Goal: Browse casually: Explore the website without a specific task or goal

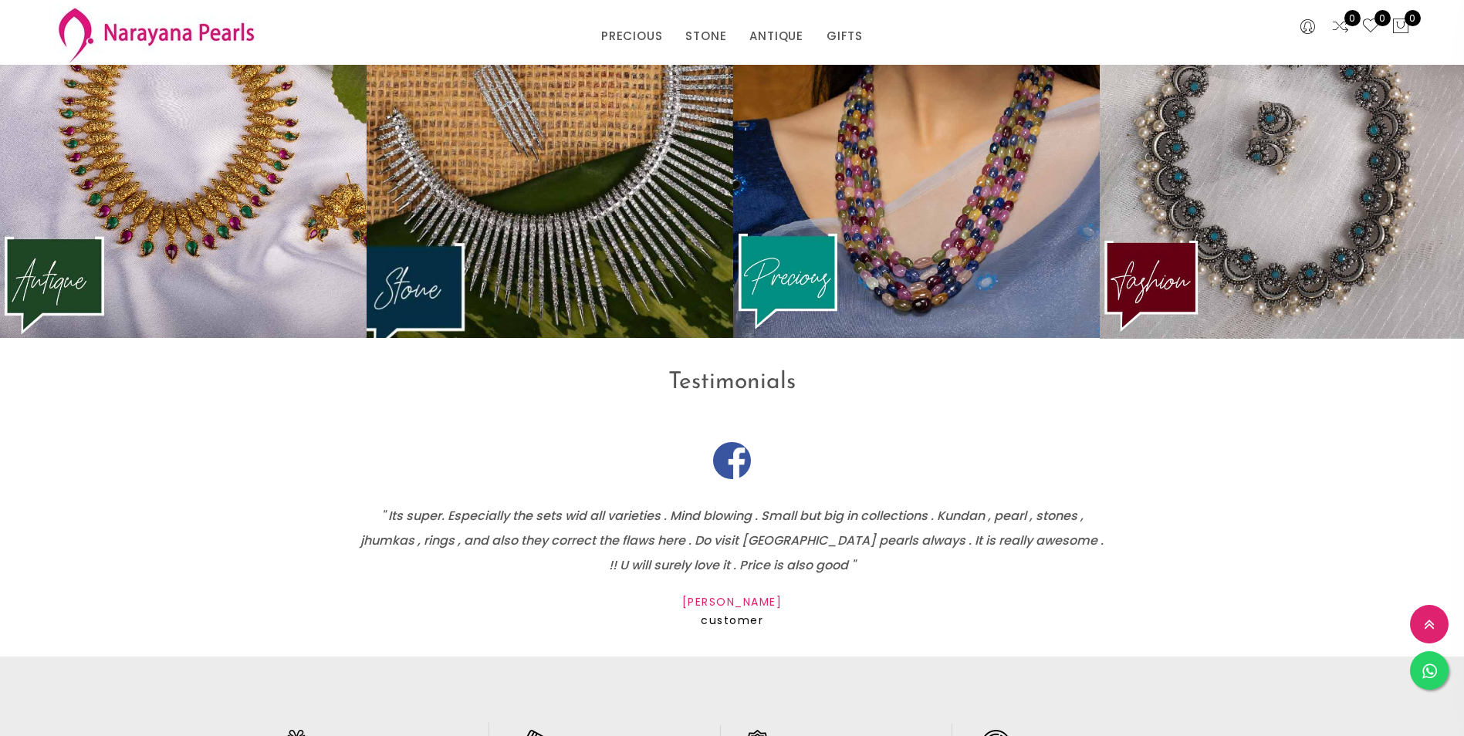
scroll to position [2469, 0]
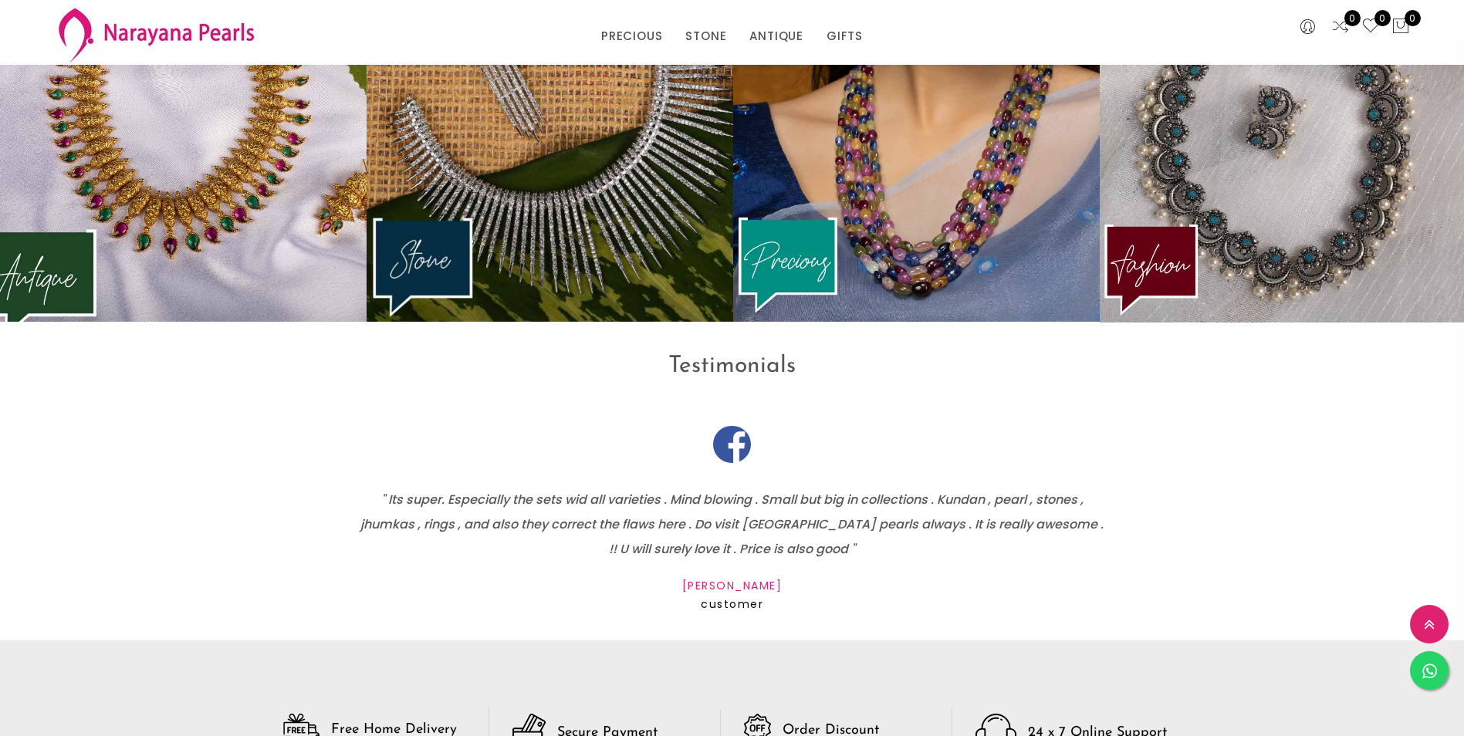
click at [194, 215] on img at bounding box center [182, 129] width 403 height 424
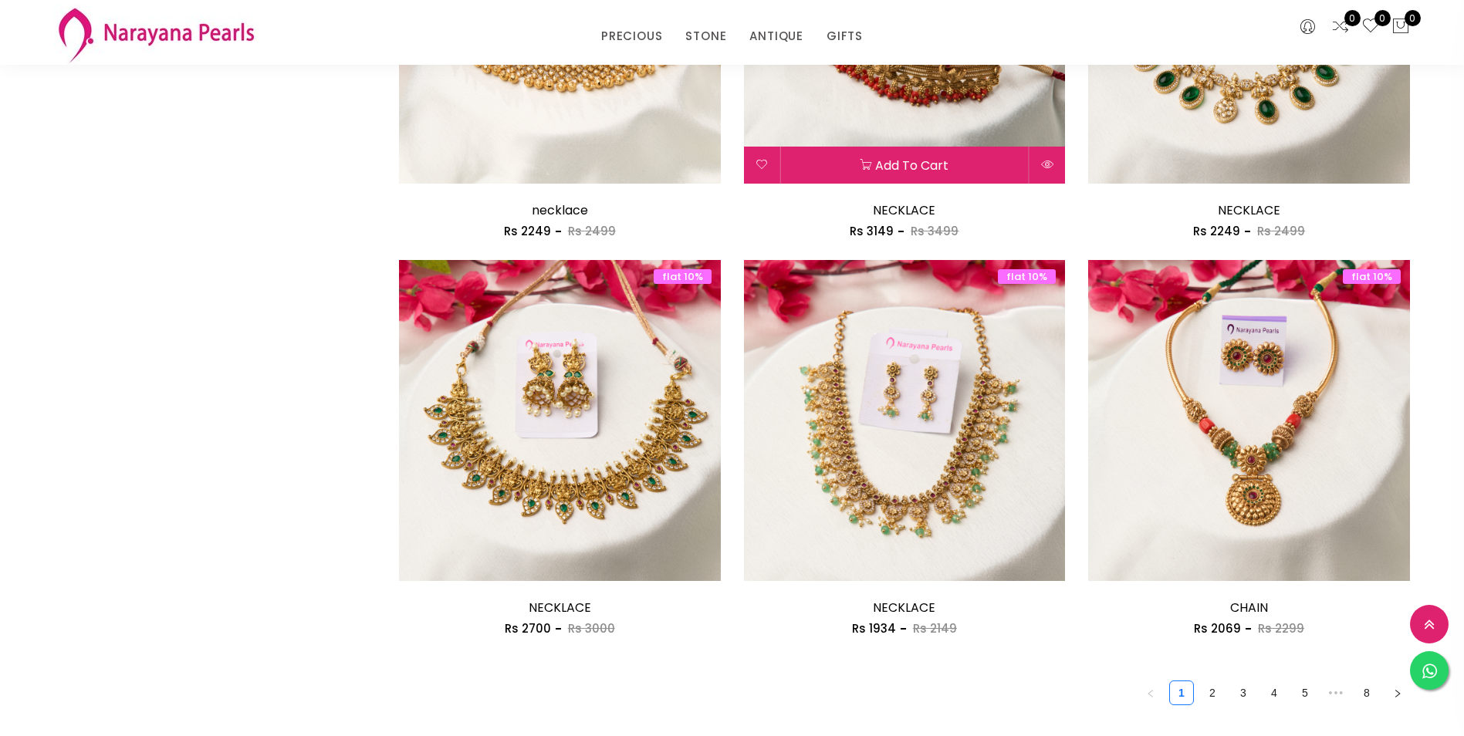
scroll to position [2392, 0]
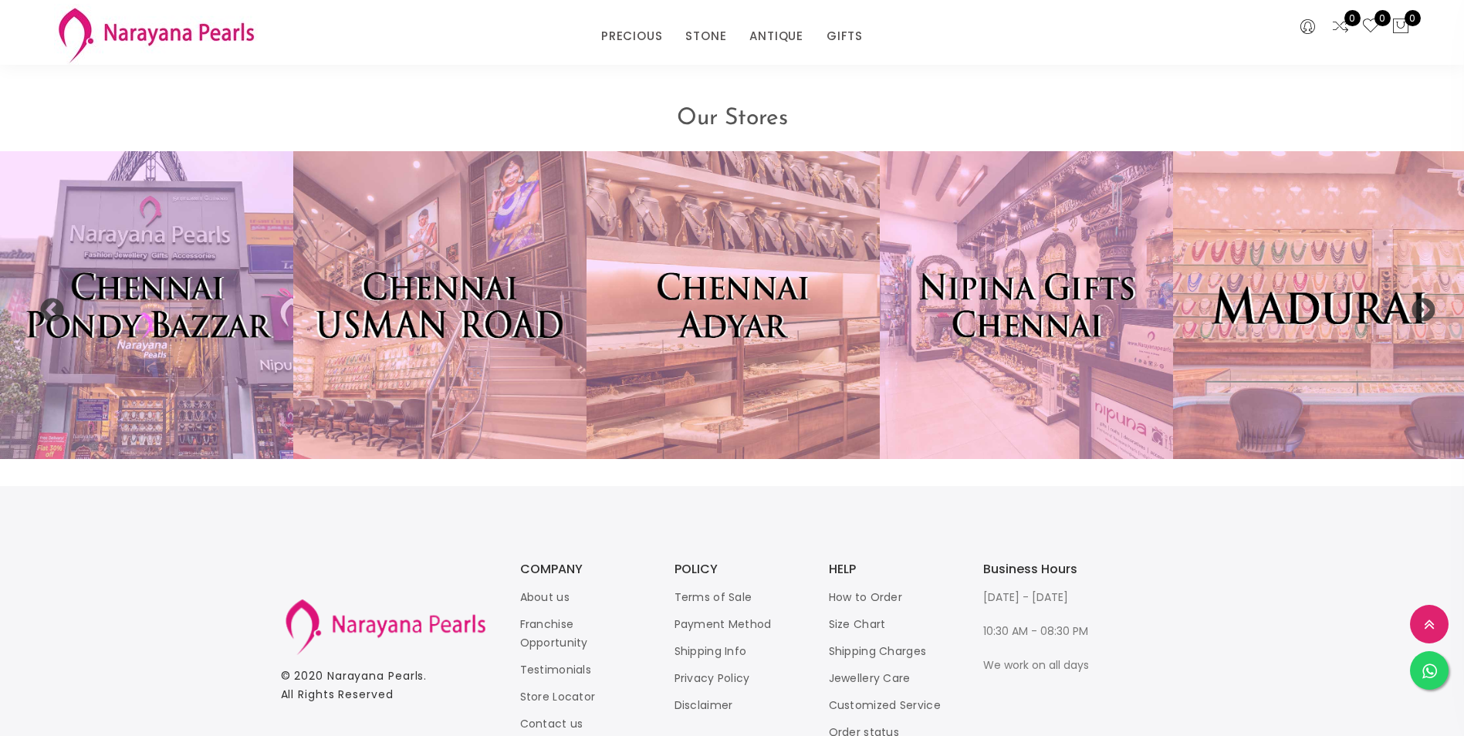
scroll to position [3749, 0]
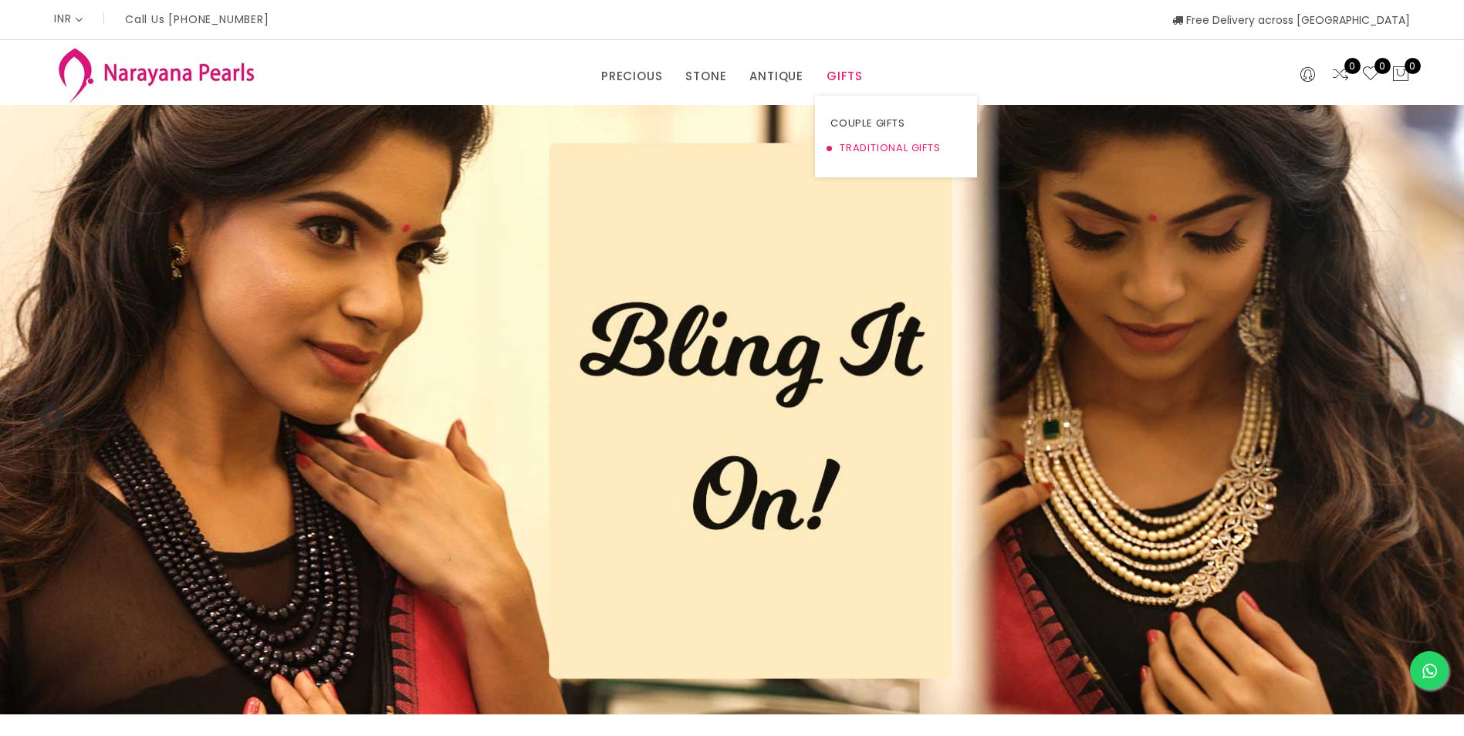
click at [860, 151] on link "TRADITIONAL GIFTS" at bounding box center [895, 148] width 131 height 25
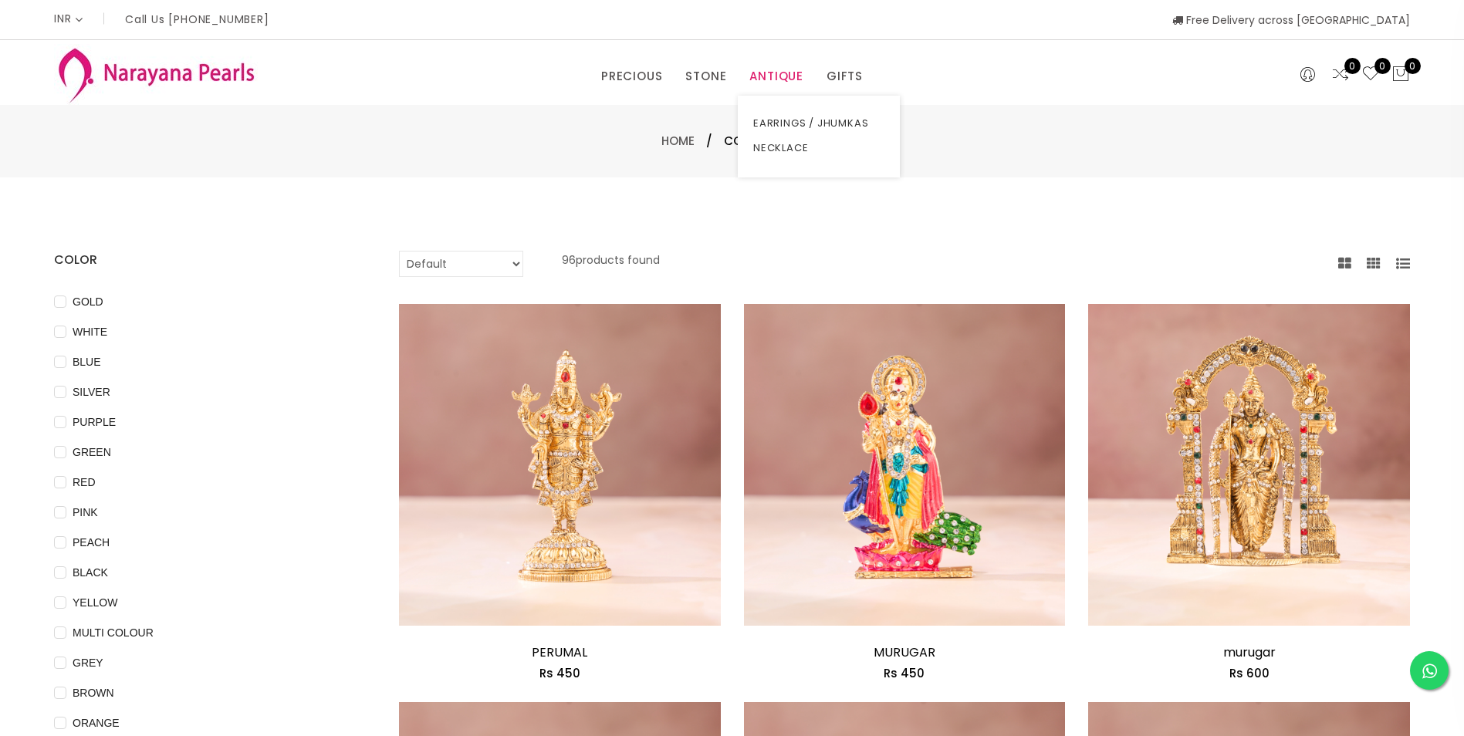
click at [795, 75] on link "ANTIQUE" at bounding box center [776, 76] width 54 height 23
click at [764, 73] on link "ANTIQUE" at bounding box center [776, 76] width 54 height 23
click at [640, 120] on link "CUSTOM MADE-GEMS" at bounding box center [670, 123] width 131 height 25
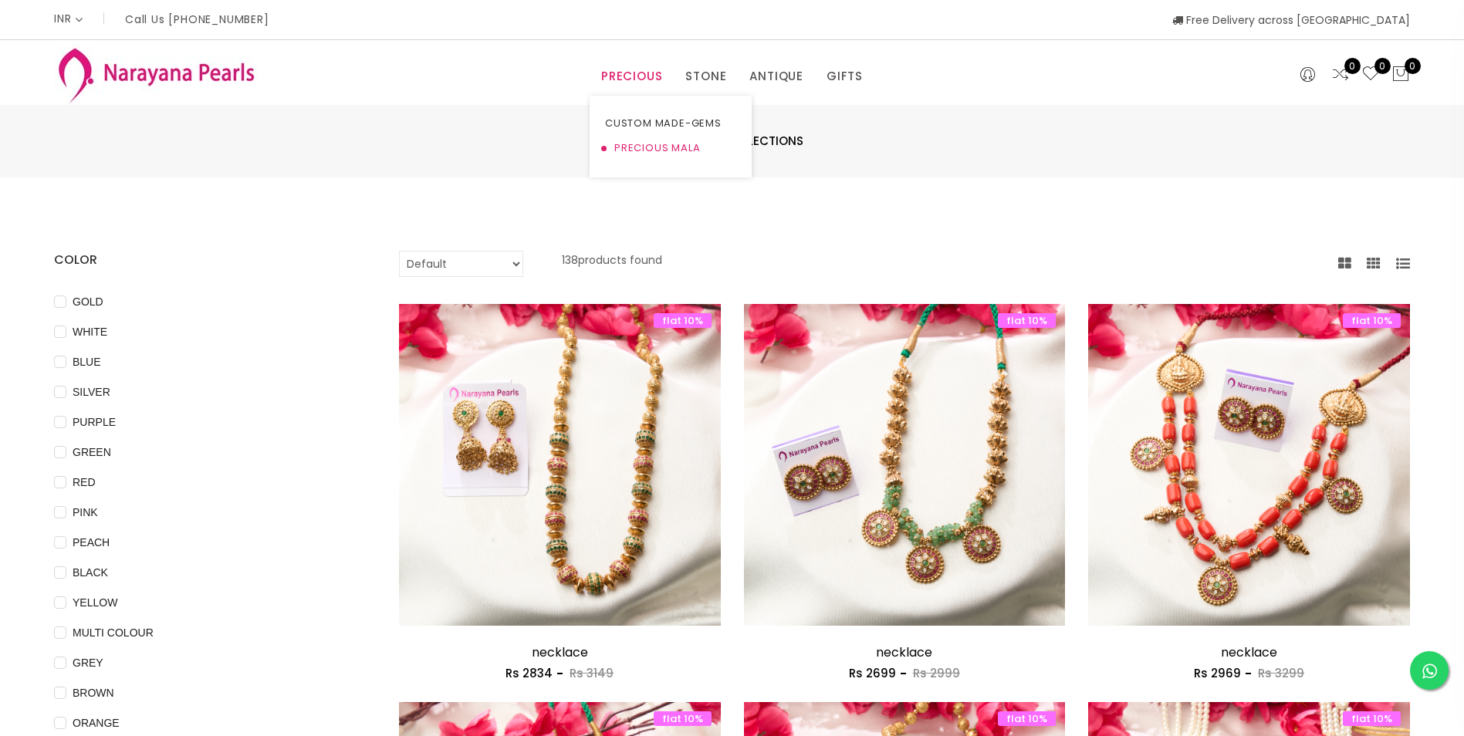
click at [650, 142] on link "PRECIOUS MALA" at bounding box center [670, 148] width 131 height 25
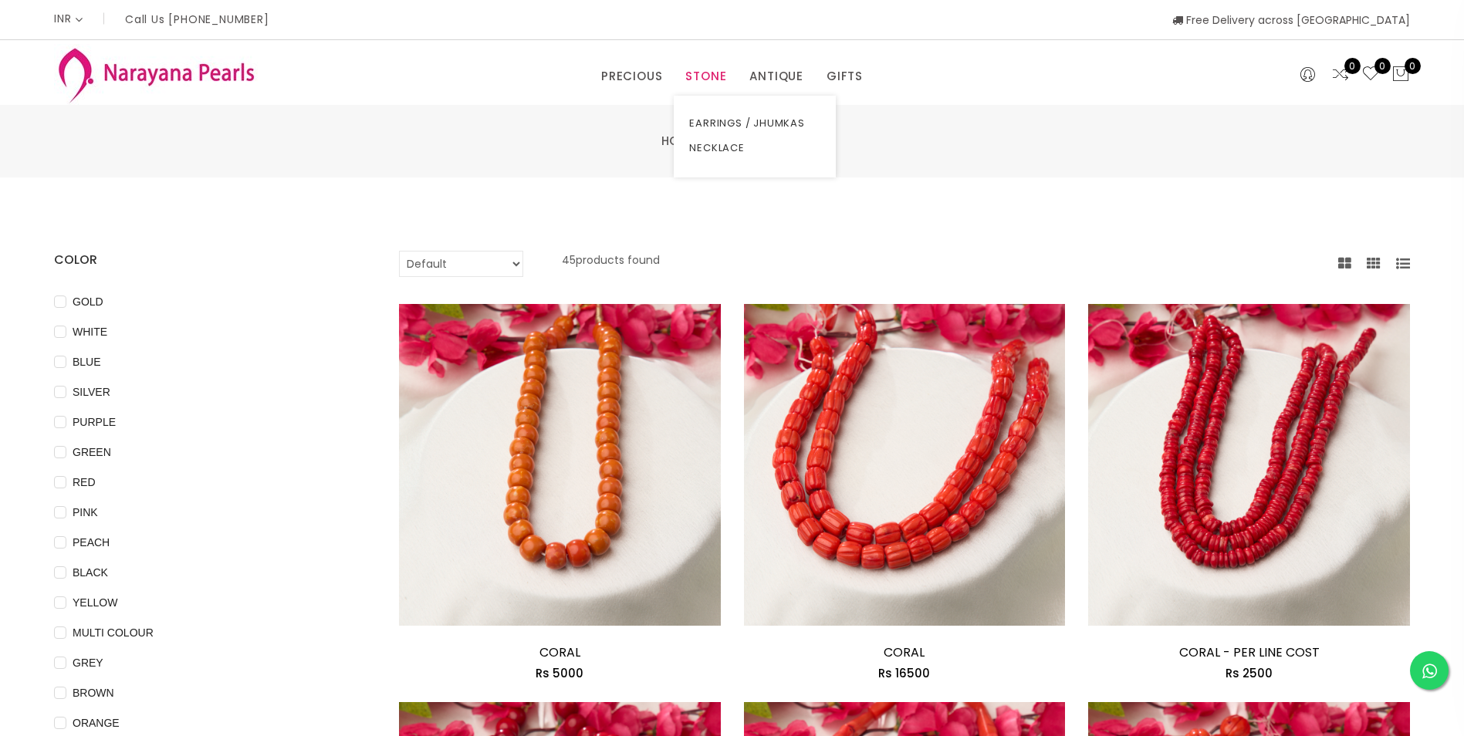
click at [715, 76] on link "STONE" at bounding box center [705, 76] width 41 height 23
